Goal: Transaction & Acquisition: Obtain resource

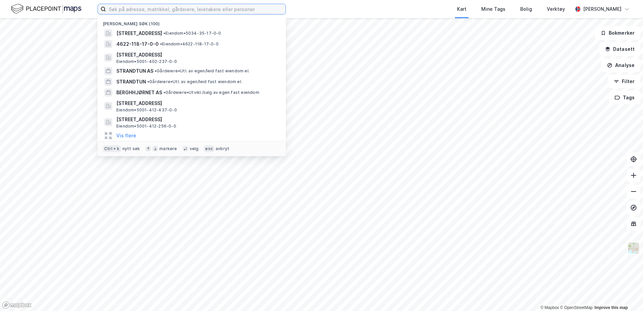
click at [189, 11] on input at bounding box center [196, 9] width 180 height 10
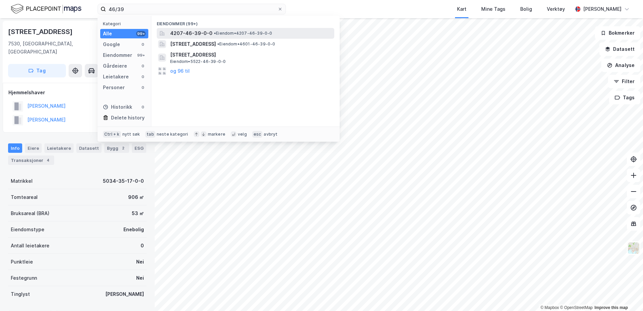
click at [181, 31] on span "4207-46-39-0-0" at bounding box center [191, 33] width 42 height 8
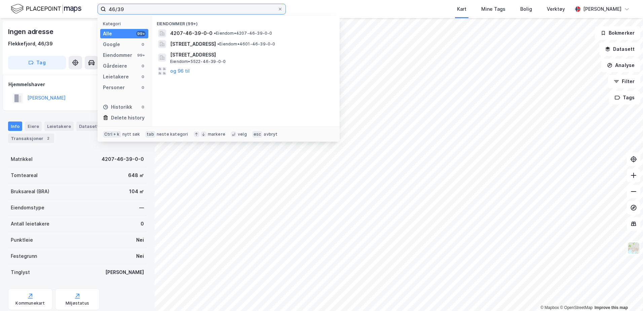
click at [130, 11] on input "46/39" at bounding box center [192, 9] width 172 height 10
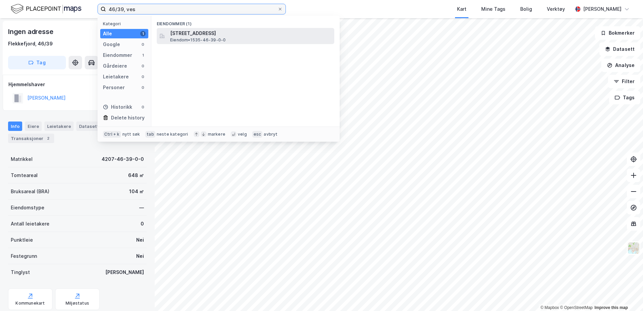
type input "46/39, ves"
click at [185, 31] on span "[STREET_ADDRESS]" at bounding box center [250, 33] width 161 height 8
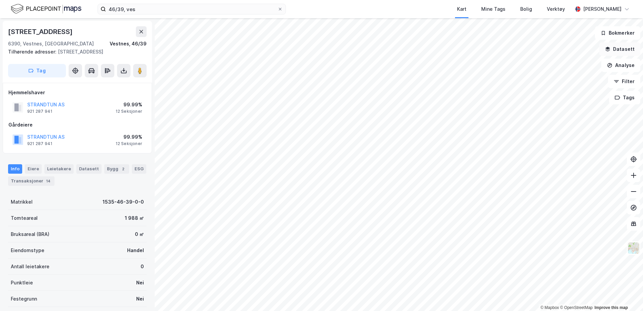
click at [610, 48] on icon "button" at bounding box center [608, 48] width 4 height 3
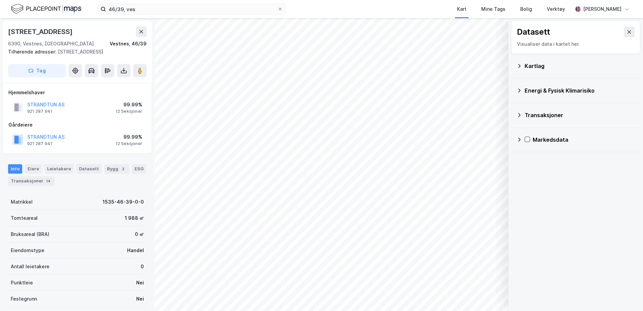
click at [518, 64] on icon at bounding box center [519, 65] width 5 height 5
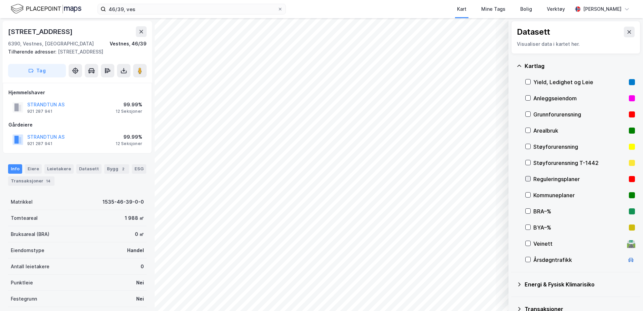
click at [527, 181] on div at bounding box center [527, 178] width 5 height 5
click at [627, 37] on button at bounding box center [629, 32] width 11 height 11
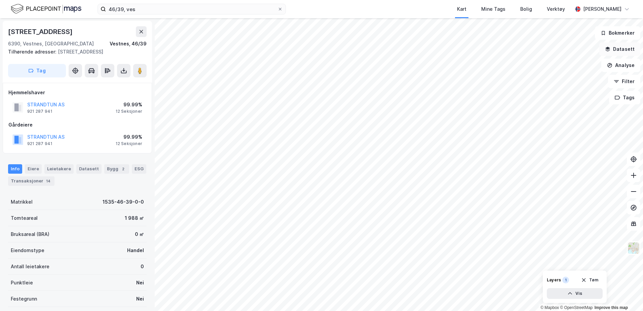
click at [628, 54] on button "Datasett" at bounding box center [619, 48] width 41 height 13
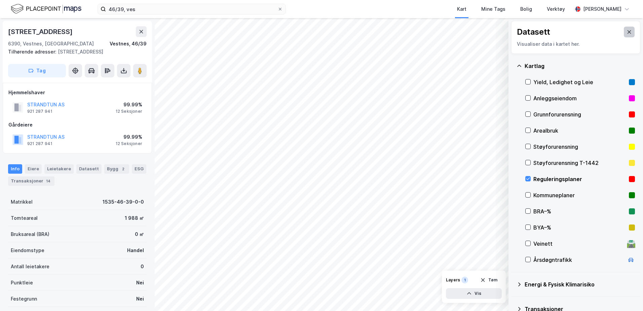
click at [628, 35] on button at bounding box center [629, 32] width 11 height 11
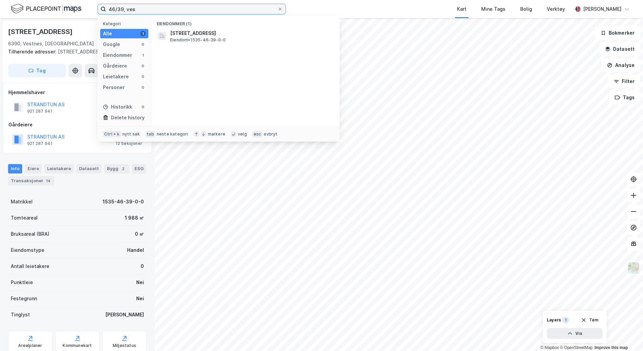
drag, startPoint x: 146, startPoint y: 9, endPoint x: 101, endPoint y: 9, distance: 45.7
click at [101, 9] on label "46/39, ves" at bounding box center [192, 9] width 188 height 11
type input "415/265/0/70"
click at [204, 40] on span "Seksjon • 5001-415-265-0-70" at bounding box center [201, 39] width 62 height 5
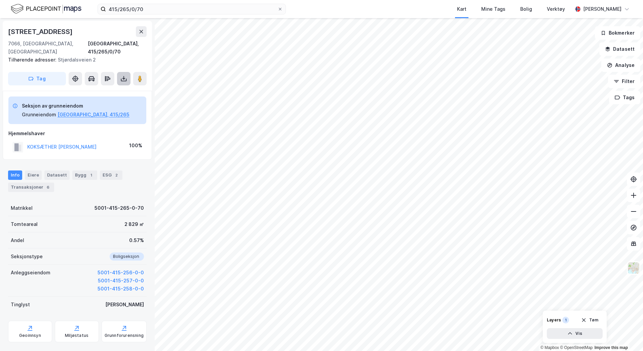
click at [128, 74] on button at bounding box center [123, 78] width 13 height 13
click at [110, 89] on div "Last ned grunnbok" at bounding box center [90, 91] width 39 height 5
